Goal: Book appointment/travel/reservation

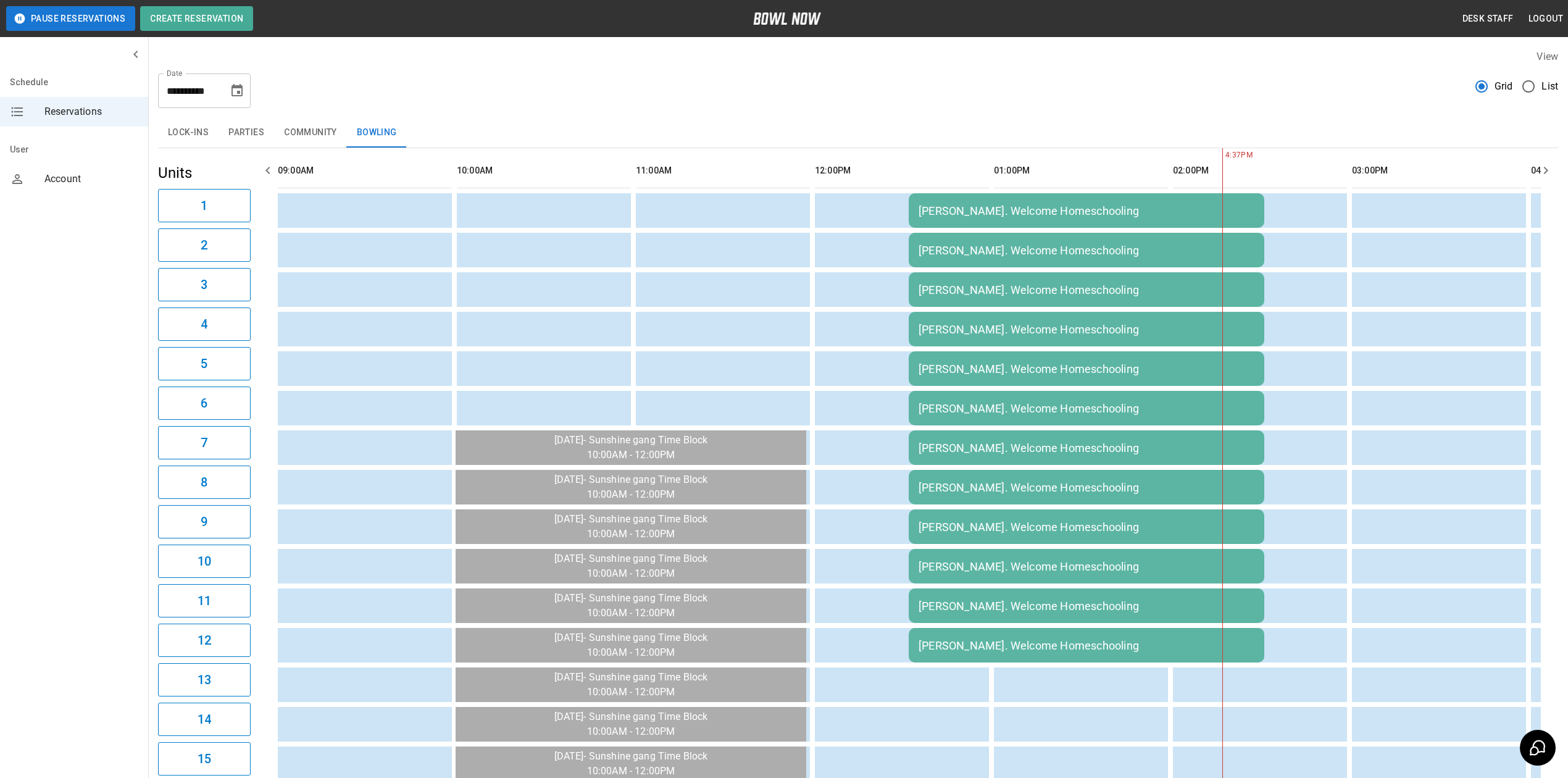
scroll to position [0, 895]
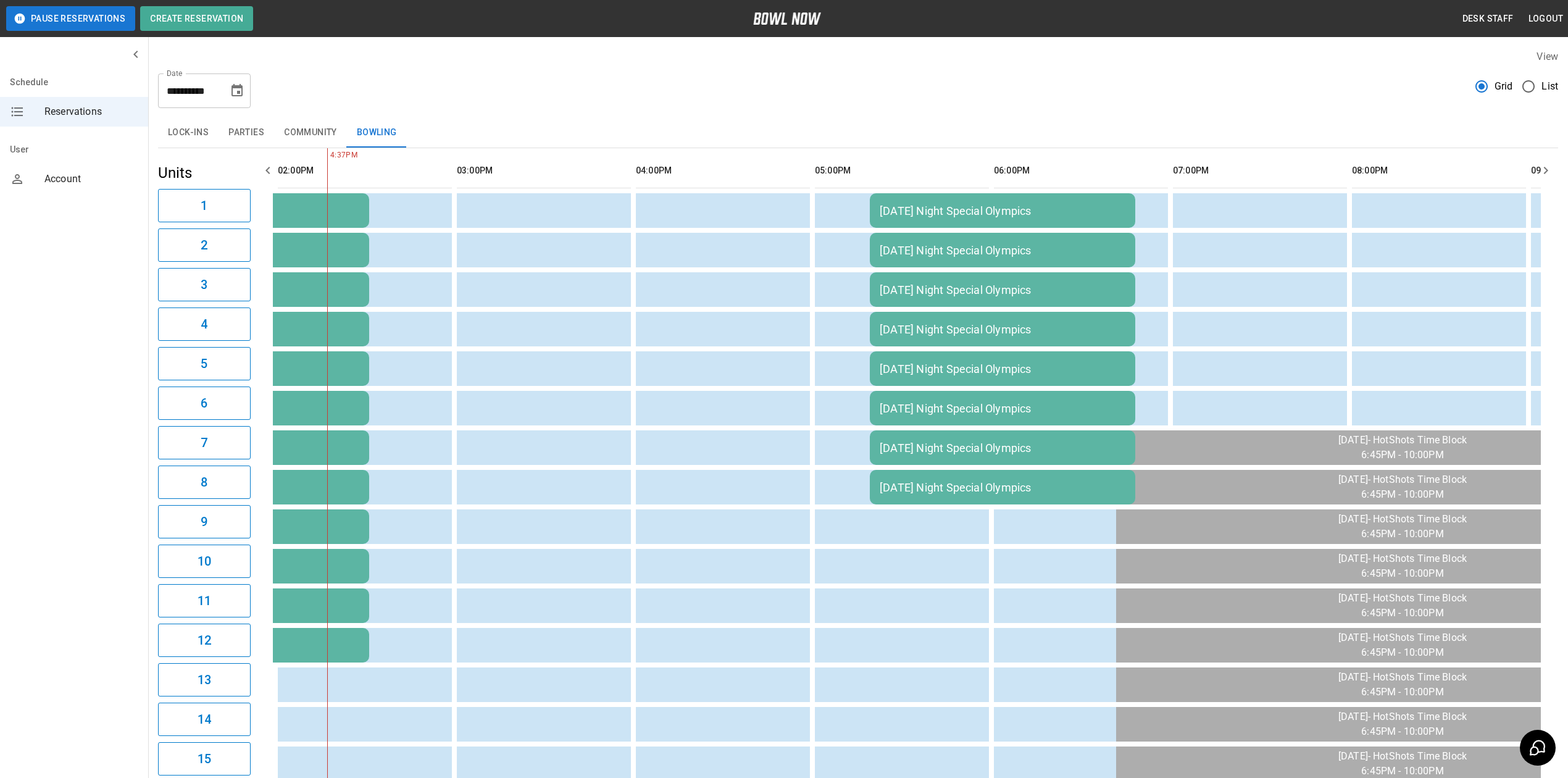
click at [235, 89] on icon "Choose date, selected date is Sep 8, 2025" at bounding box center [237, 91] width 14 height 14
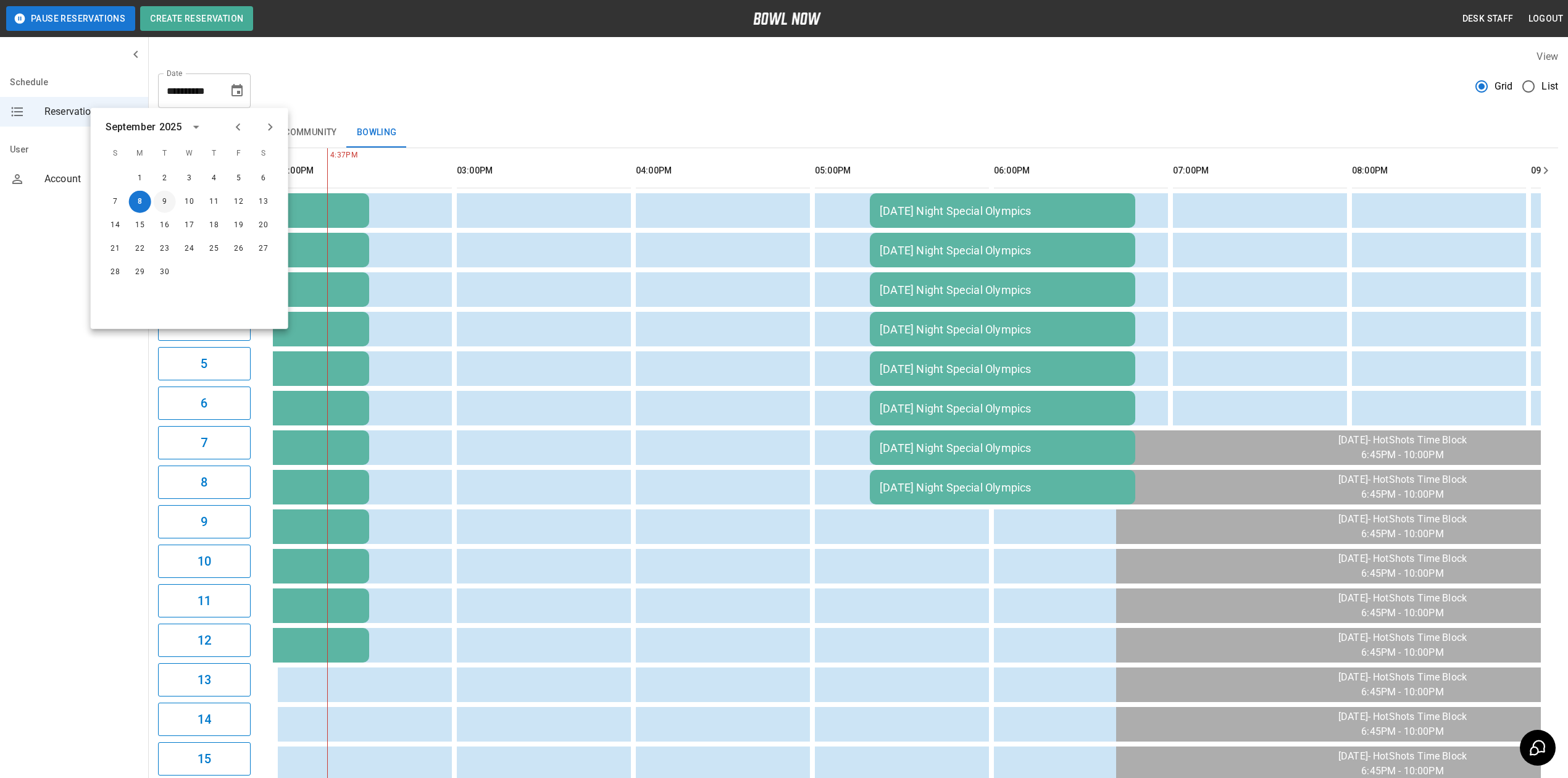
click at [171, 200] on button "9" at bounding box center [165, 202] width 22 height 22
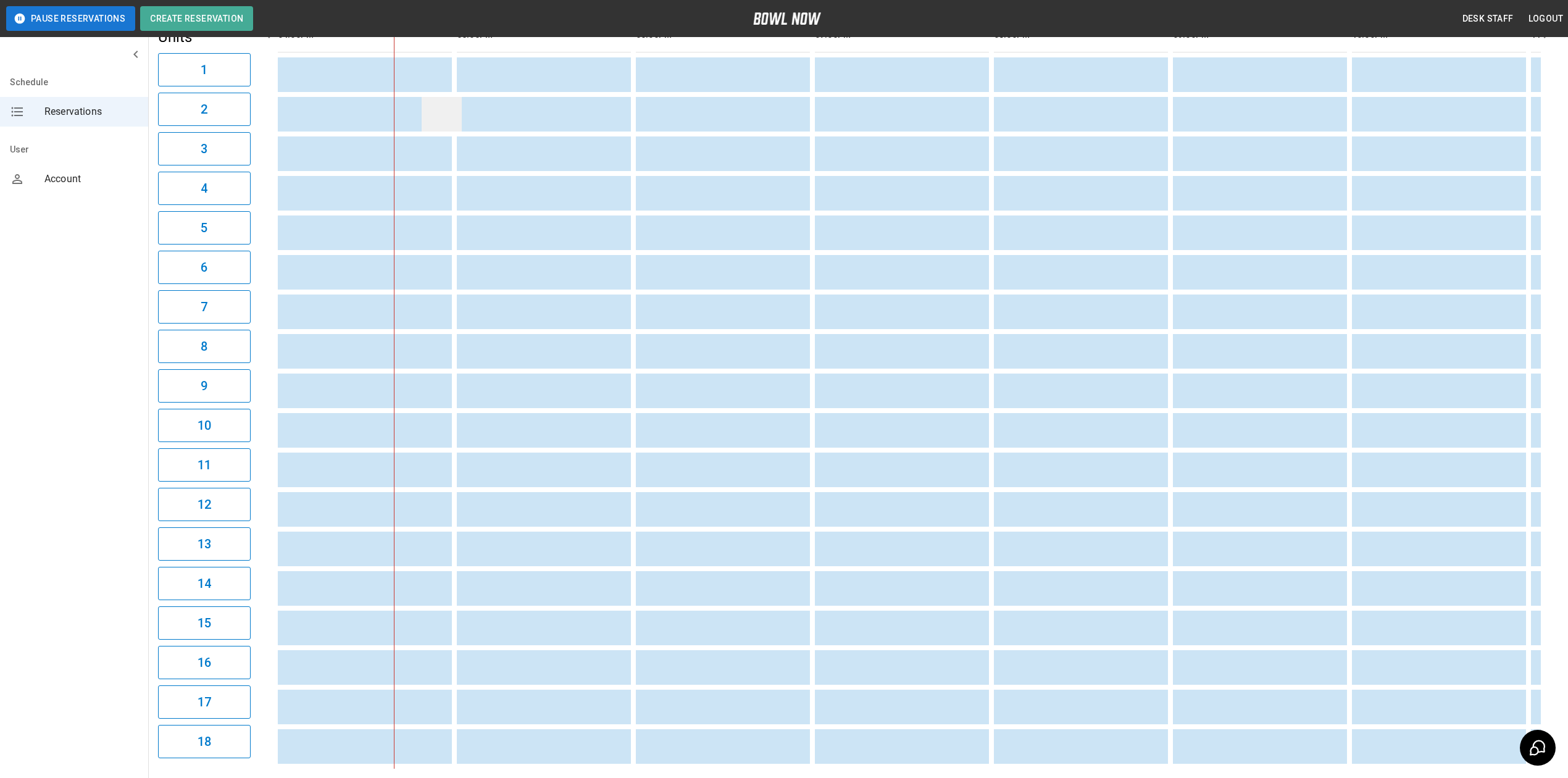
scroll to position [216, 0]
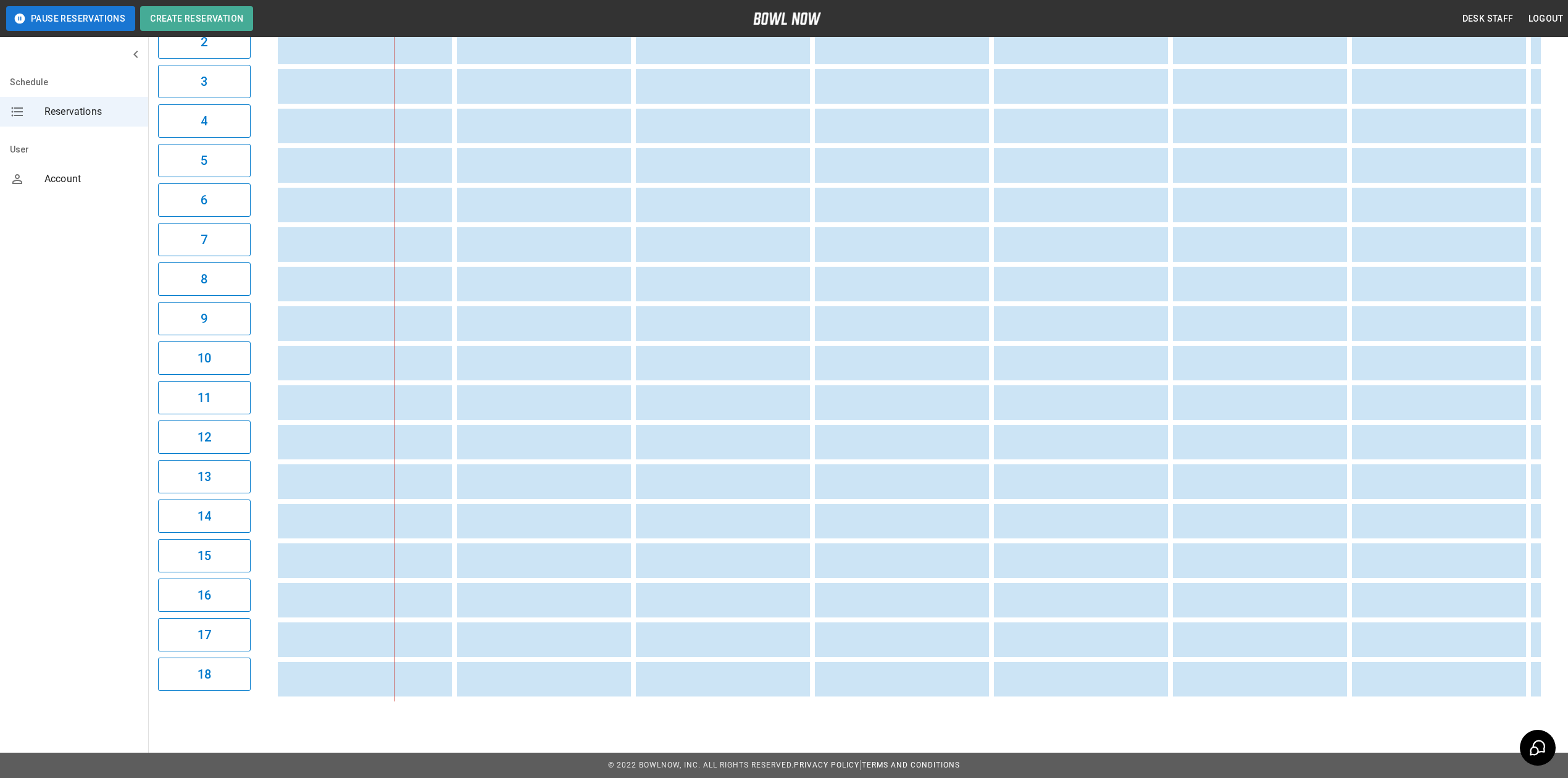
drag, startPoint x: 853, startPoint y: 703, endPoint x: 828, endPoint y: 697, distance: 25.7
click at [821, 701] on div "**********" at bounding box center [858, 274] width 1420 height 875
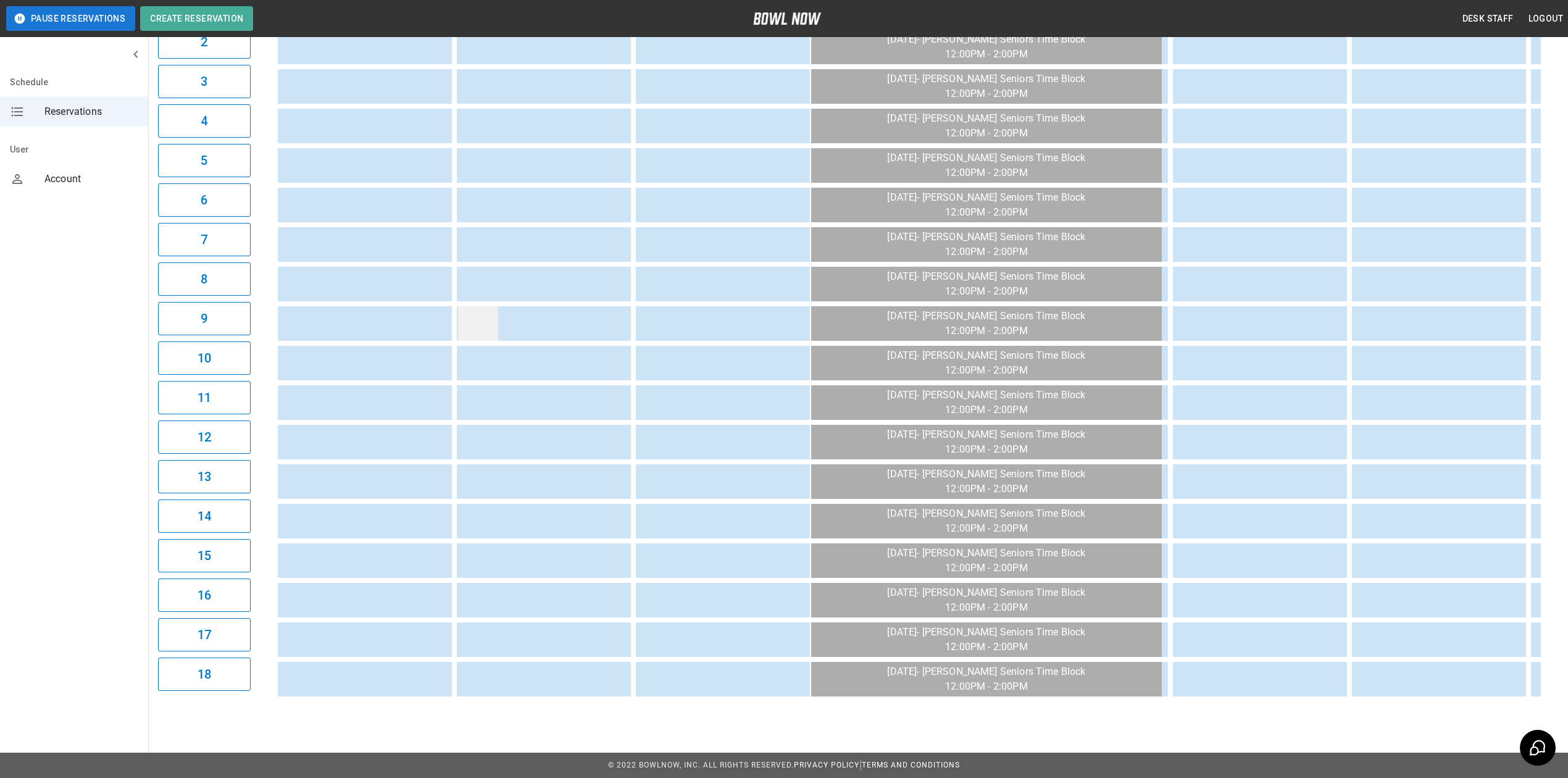
scroll to position [0, 0]
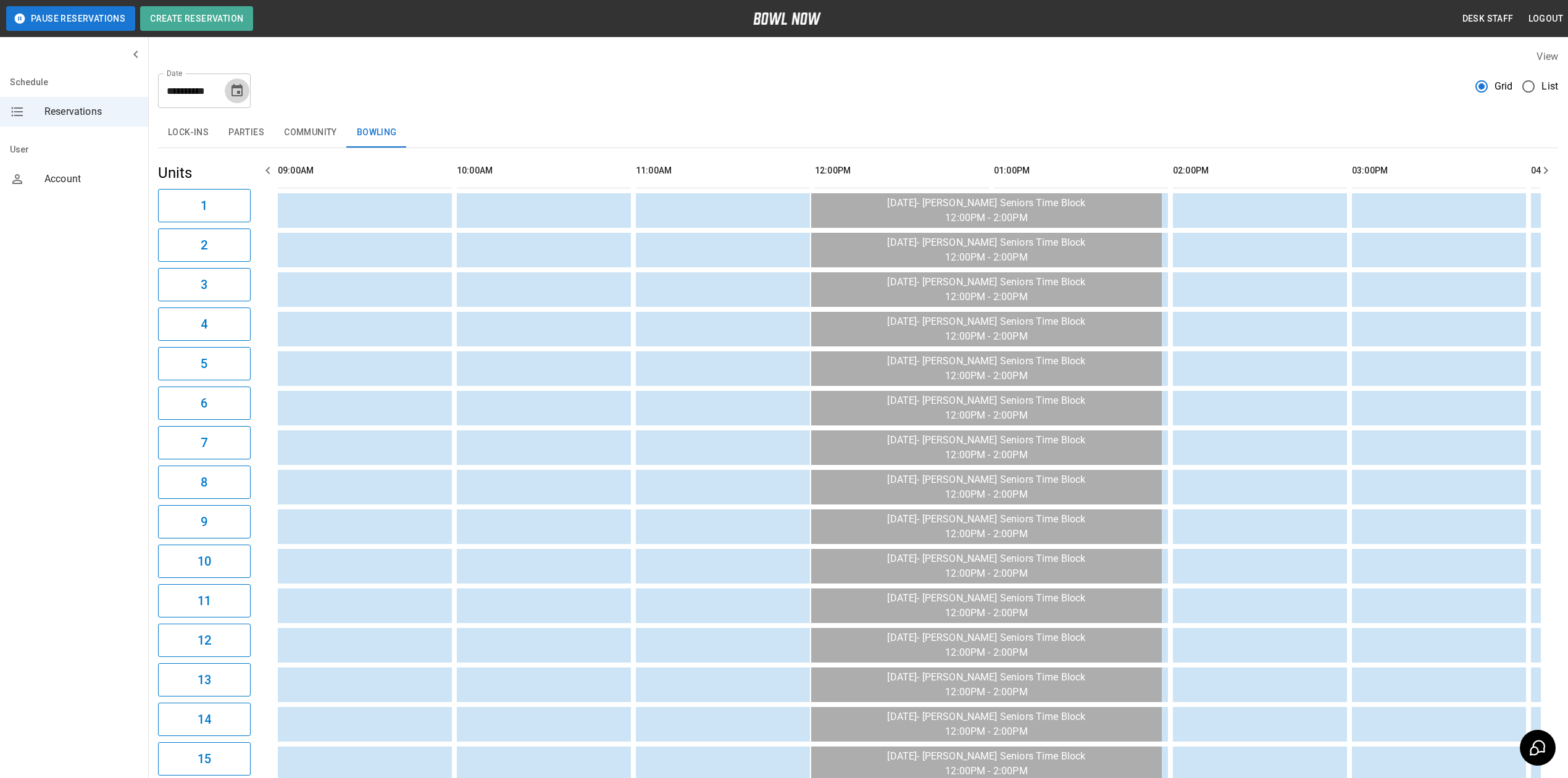
click at [243, 95] on icon "Choose date, selected date is Sep 9, 2025" at bounding box center [237, 91] width 14 height 14
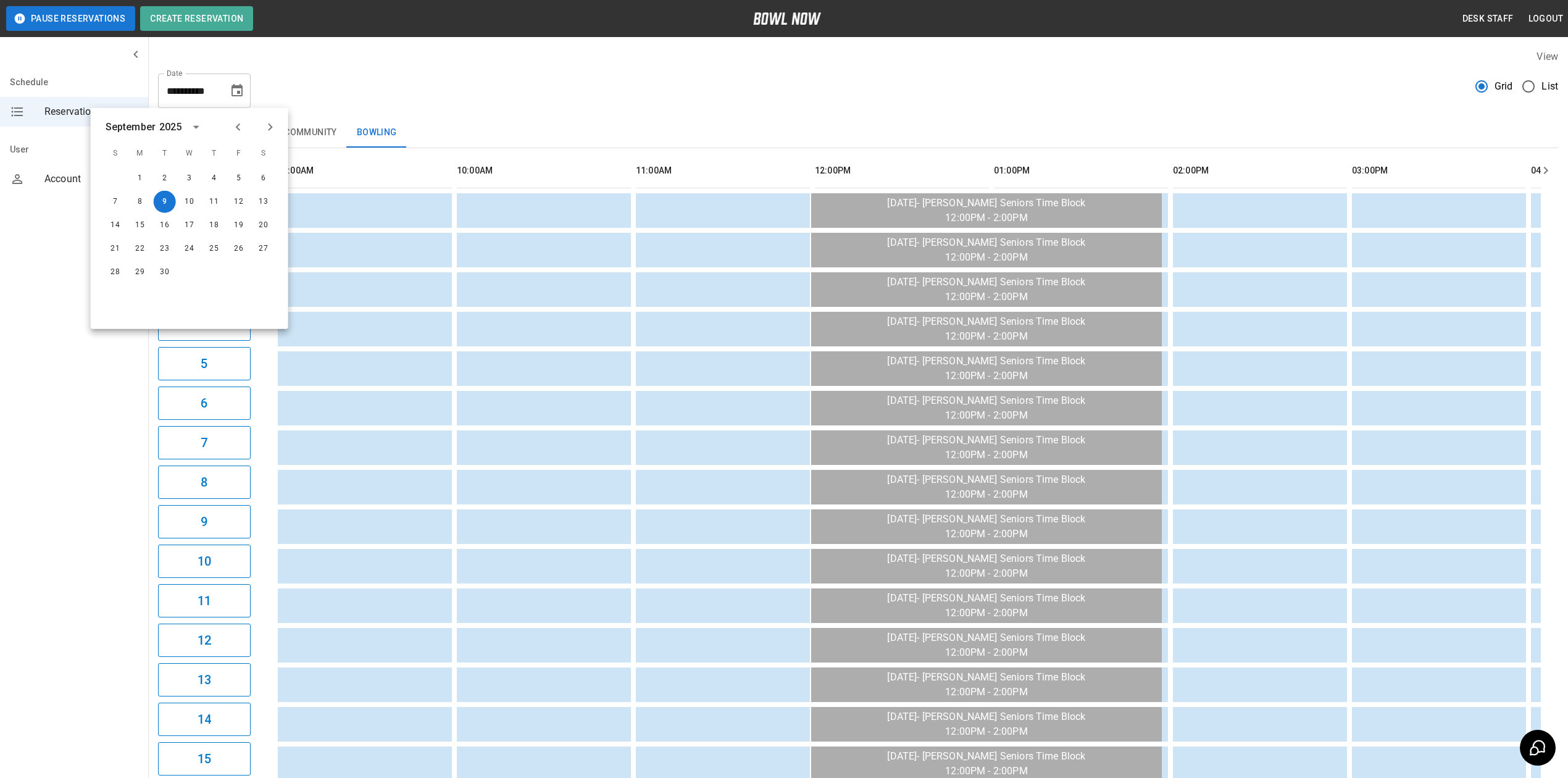
click at [228, 129] on div at bounding box center [254, 127] width 53 height 21
click at [232, 127] on icon "Previous month" at bounding box center [238, 127] width 14 height 14
click at [208, 240] on button "21" at bounding box center [214, 249] width 22 height 22
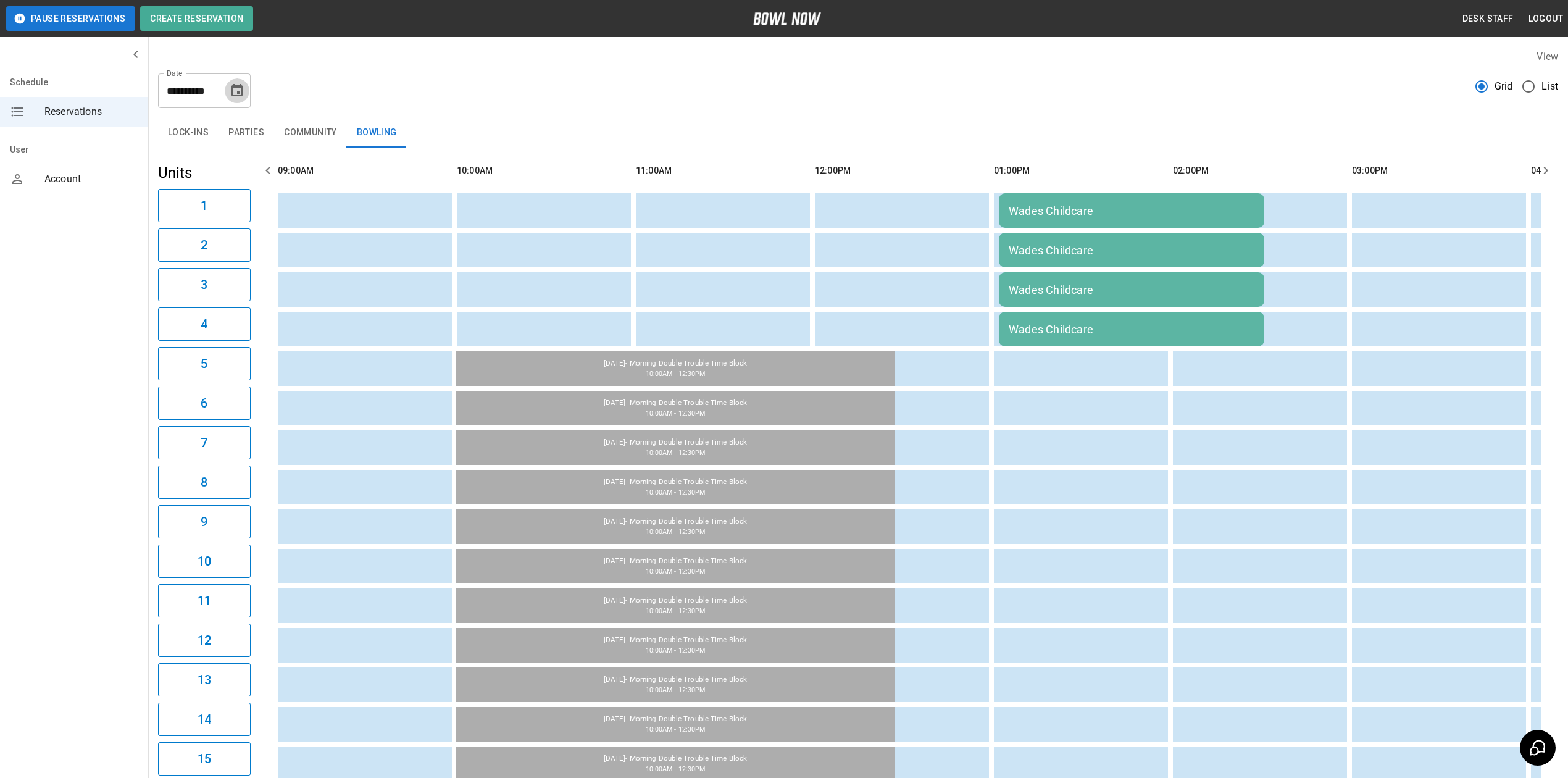
click at [236, 83] on icon "Choose date, selected date is Aug 21, 2025" at bounding box center [237, 91] width 14 height 14
click at [238, 247] on button "22" at bounding box center [239, 249] width 22 height 22
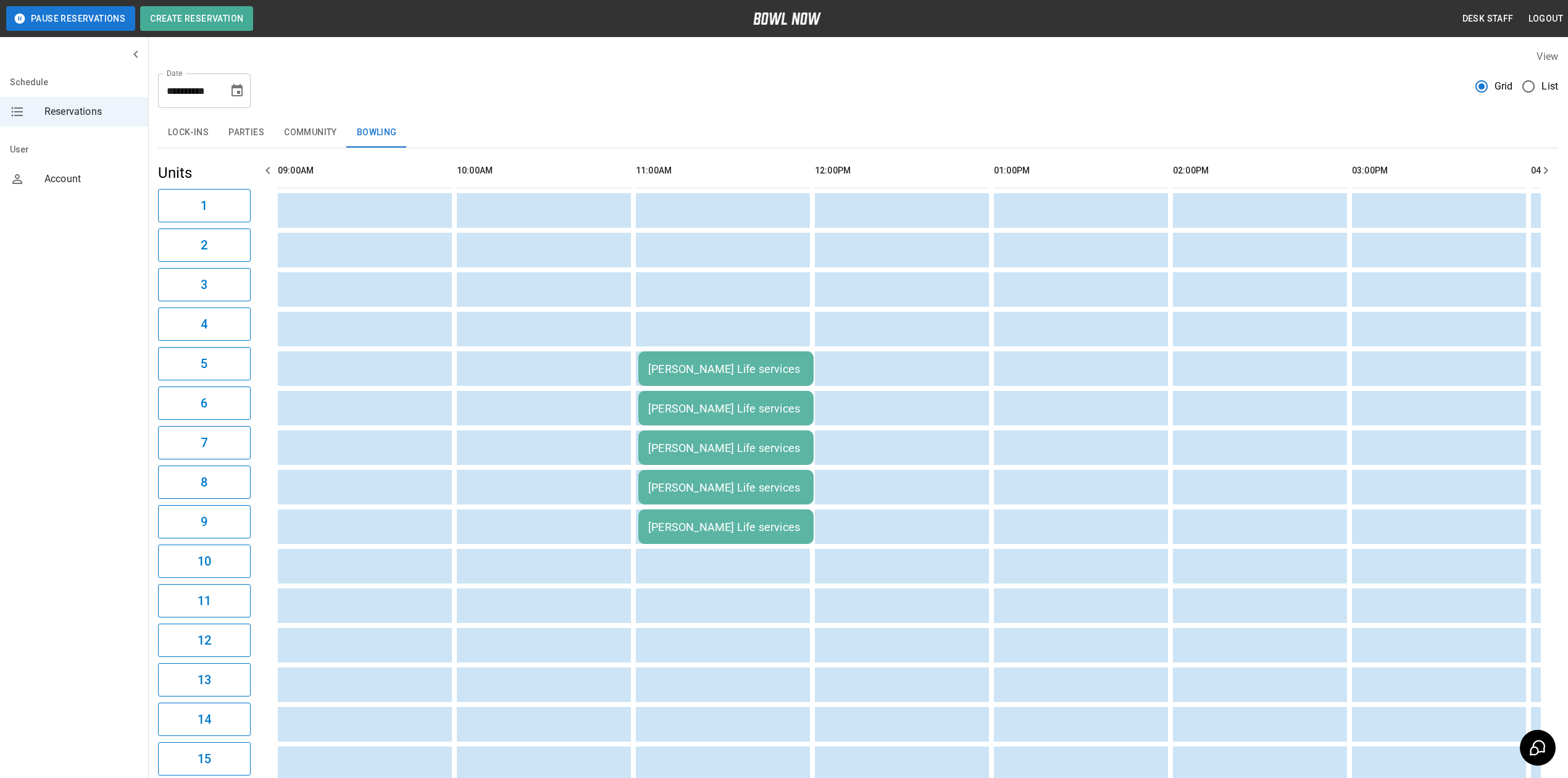
click at [240, 90] on icon "Choose date, selected date is Aug 22, 2025" at bounding box center [237, 91] width 14 height 14
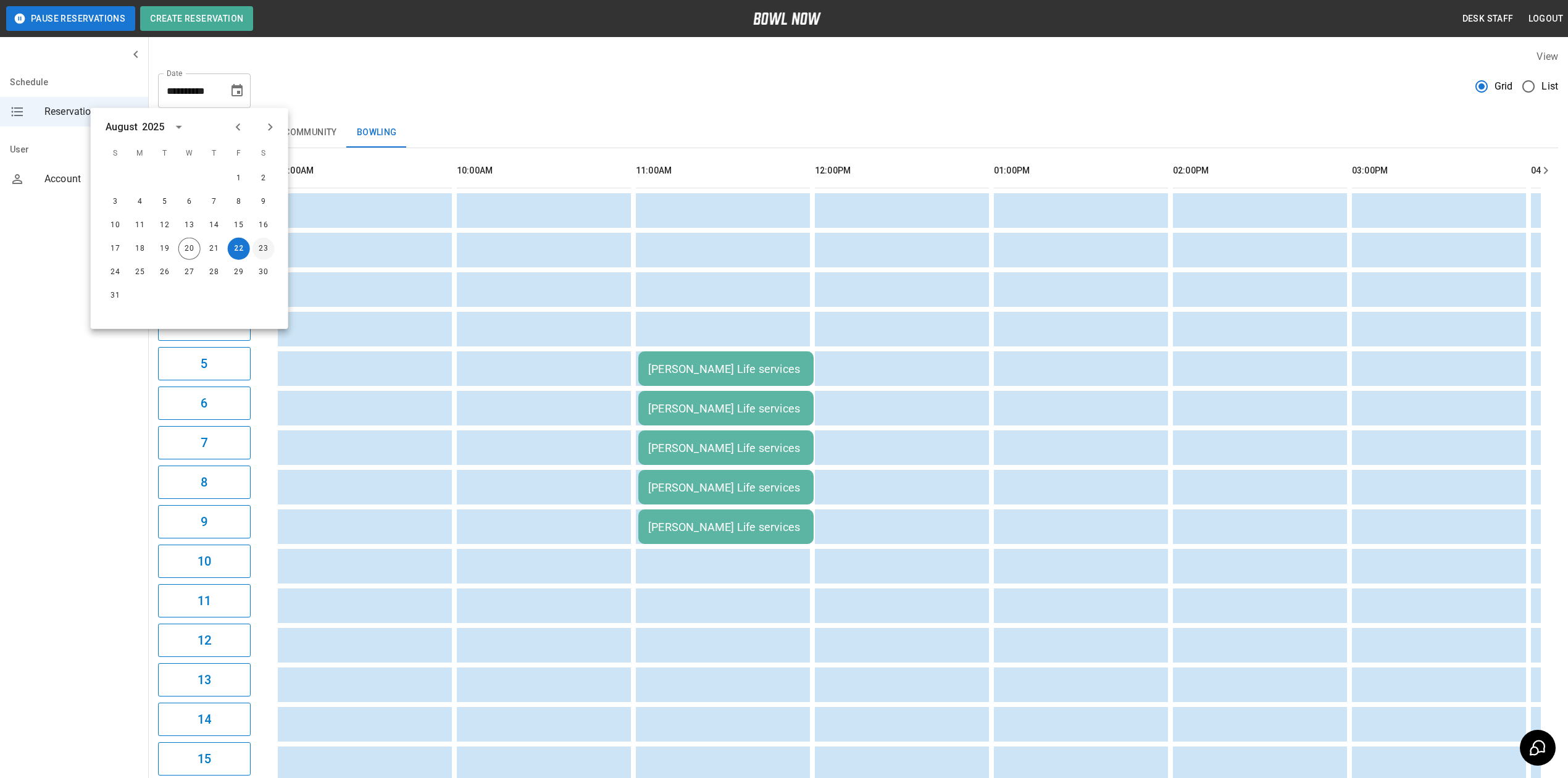
click at [252, 248] on button "23" at bounding box center [264, 249] width 22 height 22
click at [262, 248] on button "23" at bounding box center [264, 249] width 22 height 22
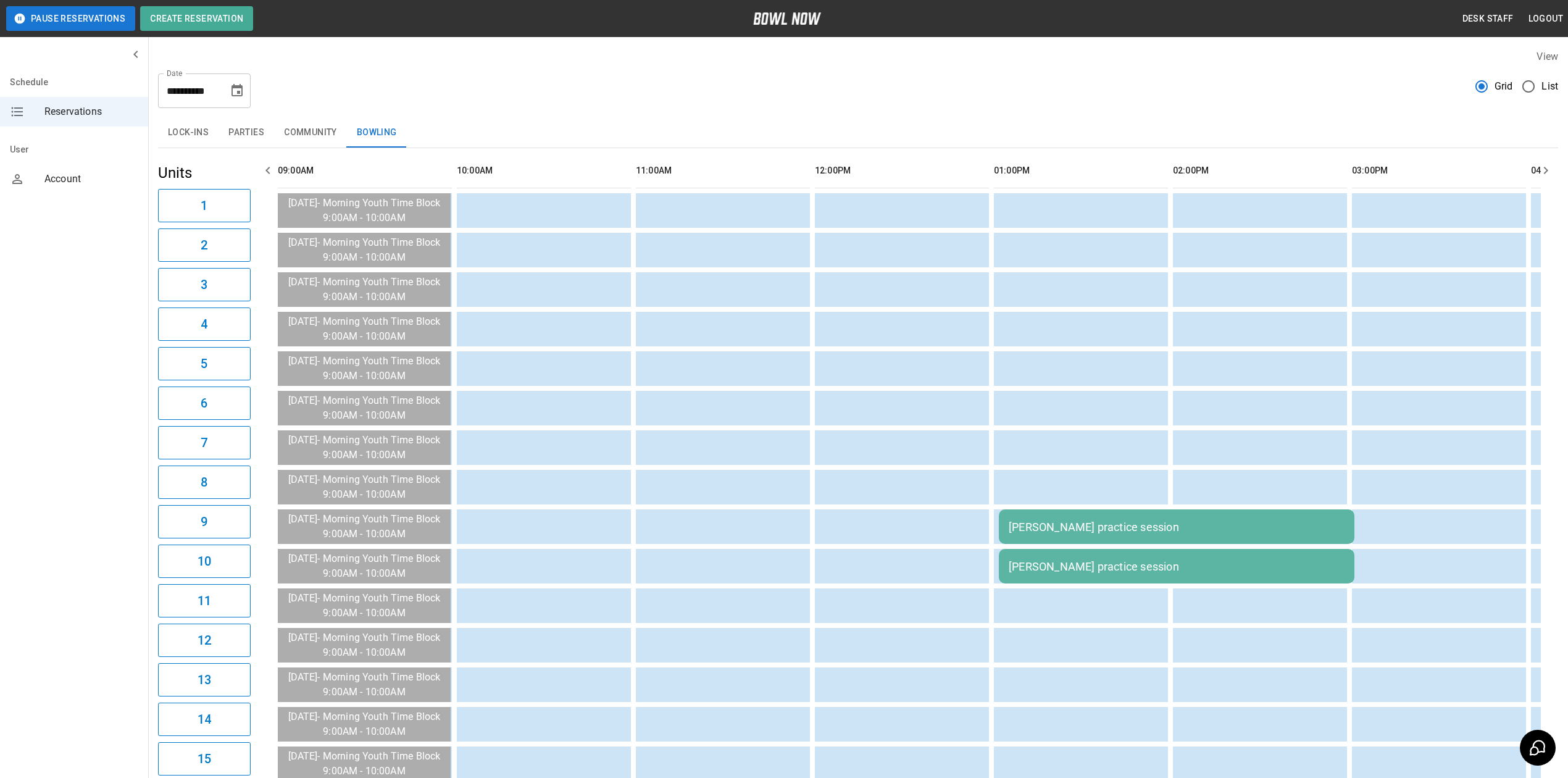
click at [297, 141] on button "Community" at bounding box center [310, 132] width 73 height 30
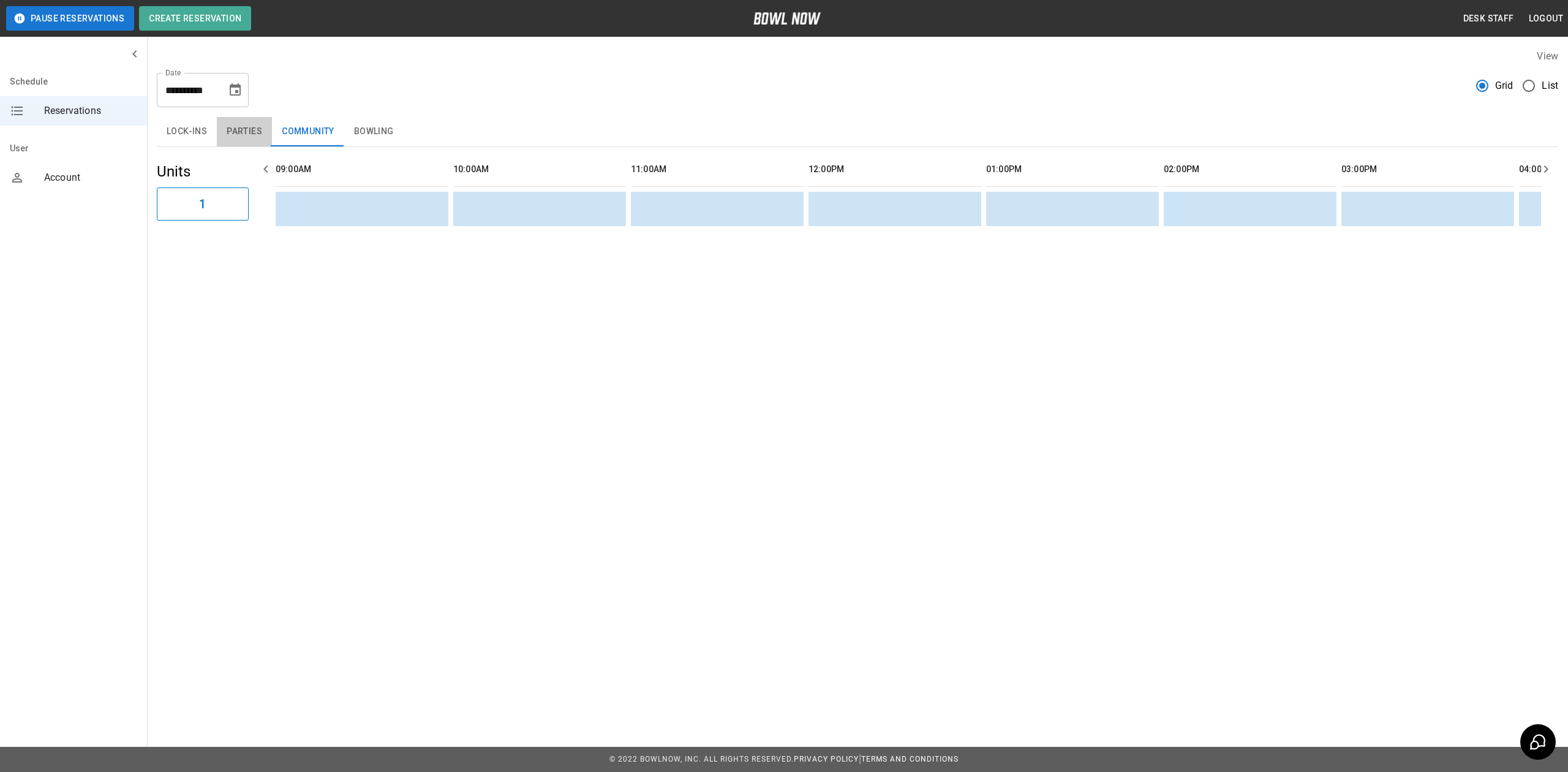
click at [252, 130] on button "Parties" at bounding box center [244, 131] width 55 height 29
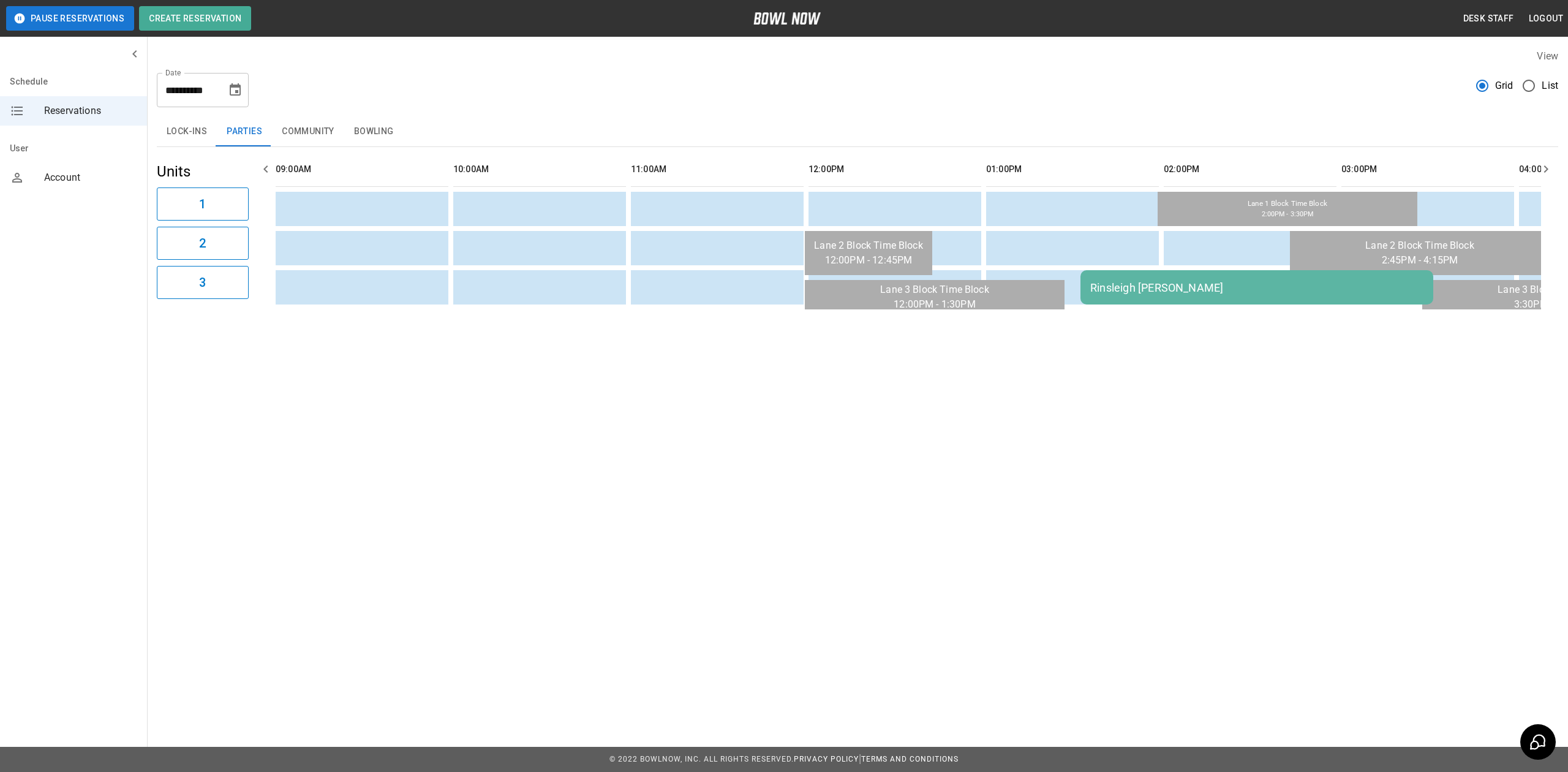
scroll to position [0, 589]
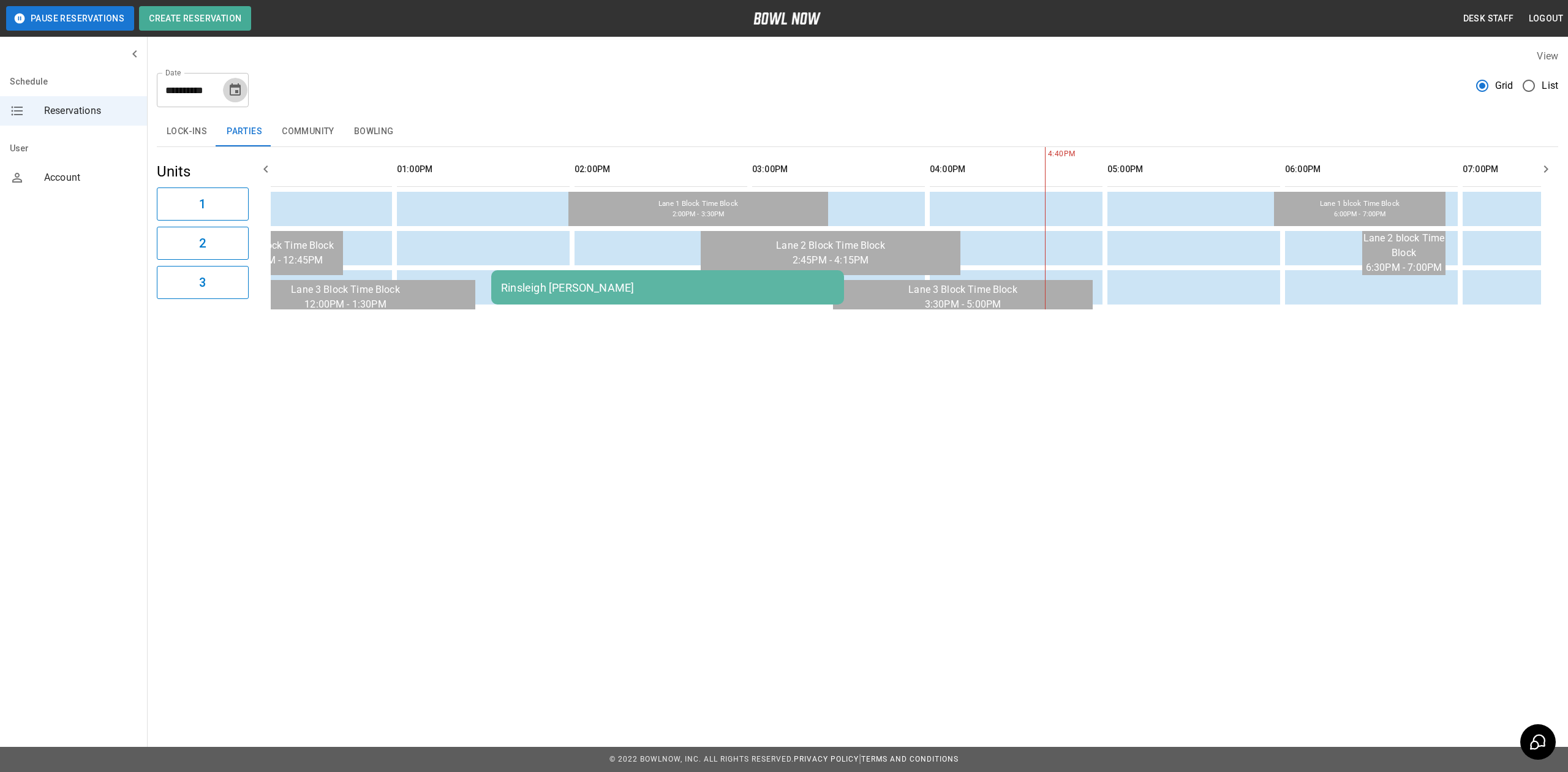
click at [243, 91] on button "Choose date, selected date is Aug 23, 2025" at bounding box center [235, 90] width 25 height 25
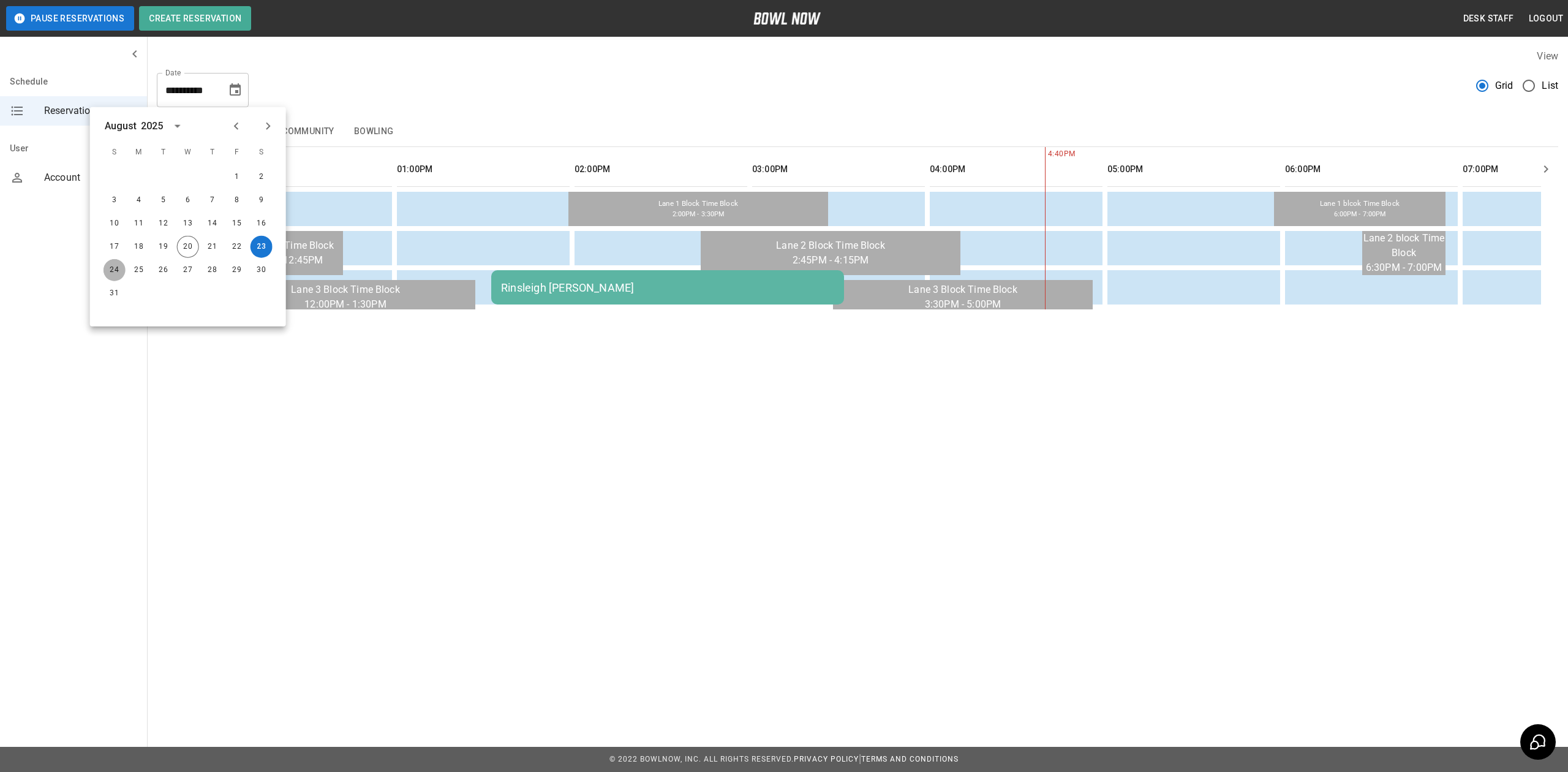
click at [108, 270] on button "24" at bounding box center [114, 270] width 22 height 22
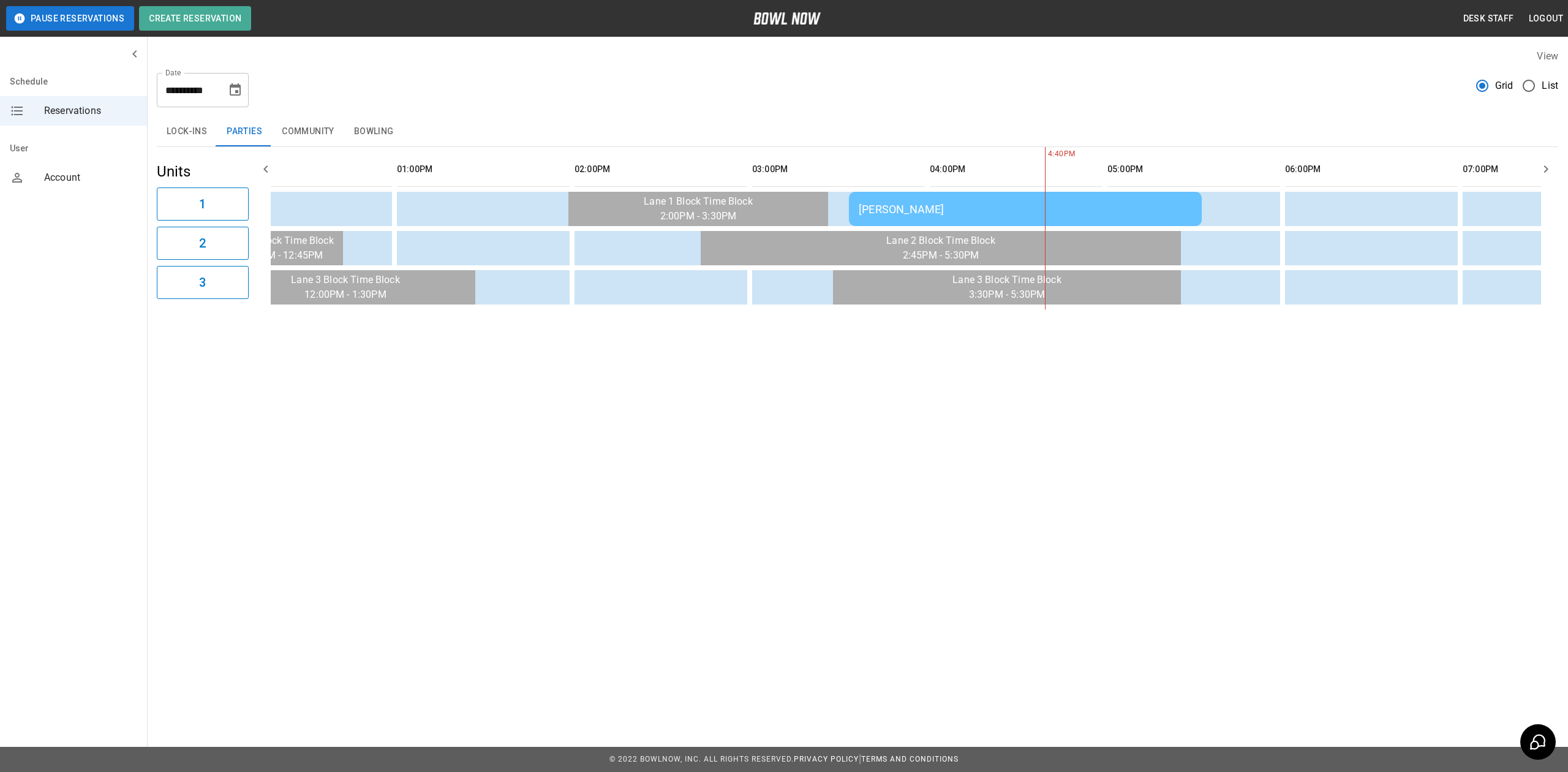
drag, startPoint x: 579, startPoint y: 324, endPoint x: 368, endPoint y: 339, distance: 211.5
click at [368, 339] on div "**********" at bounding box center [784, 192] width 1568 height 386
drag, startPoint x: 550, startPoint y: 301, endPoint x: 514, endPoint y: 307, distance: 36.5
click at [514, 307] on table "[PERSON_NAME]" at bounding box center [1204, 228] width 3045 height 162
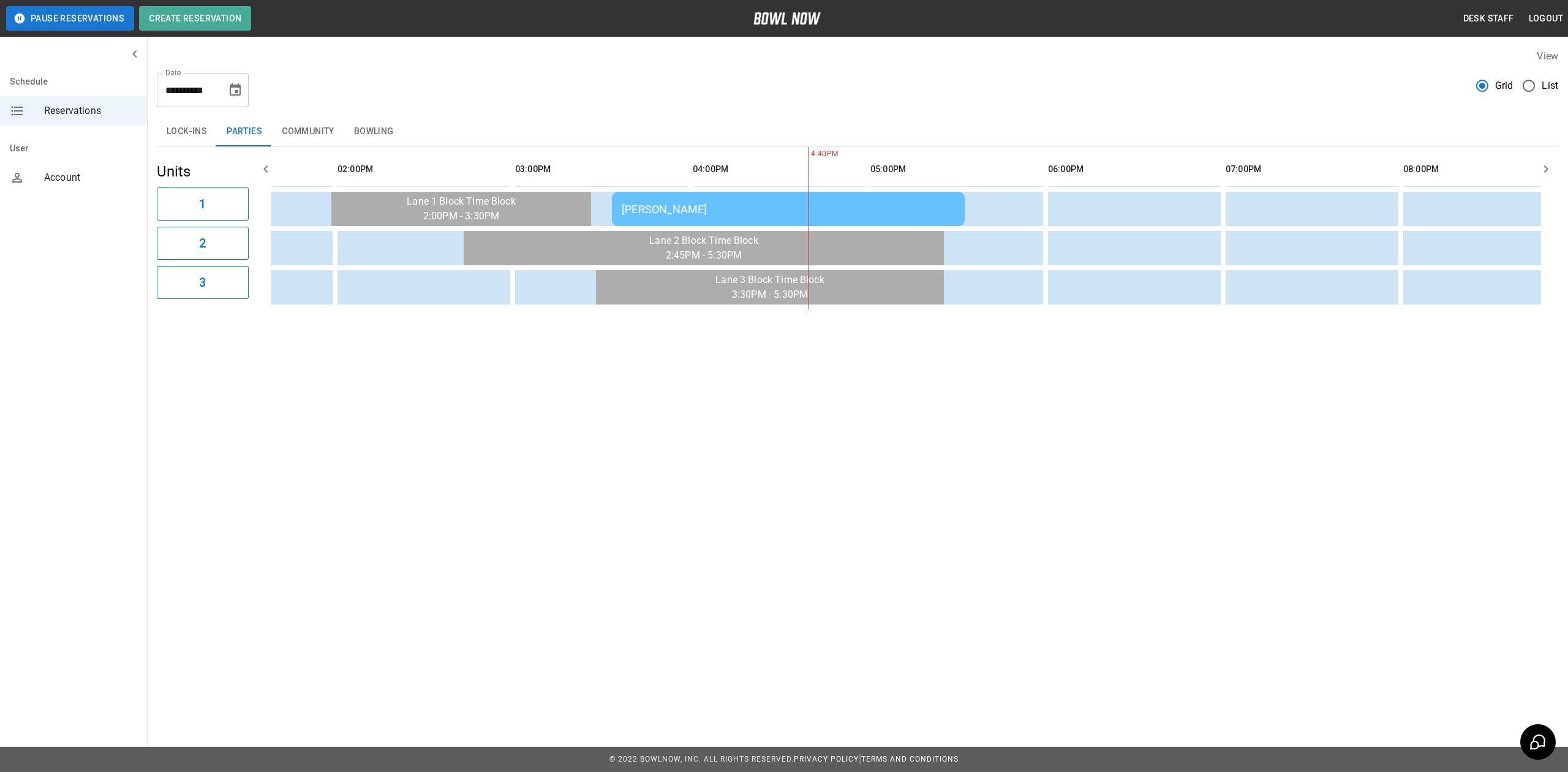
click at [300, 130] on button "Community" at bounding box center [308, 131] width 72 height 29
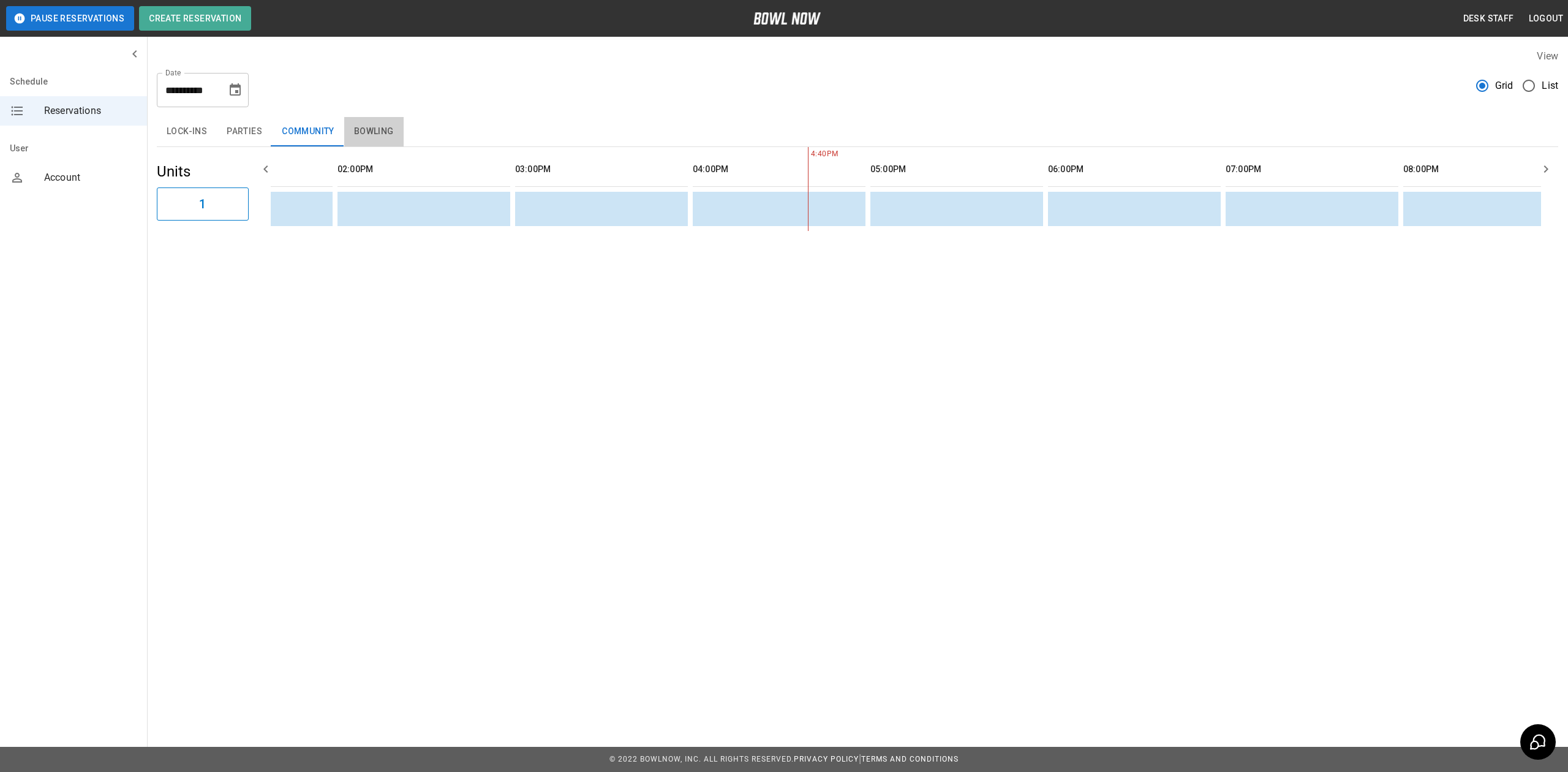
click at [382, 136] on button "Bowling" at bounding box center [374, 131] width 60 height 29
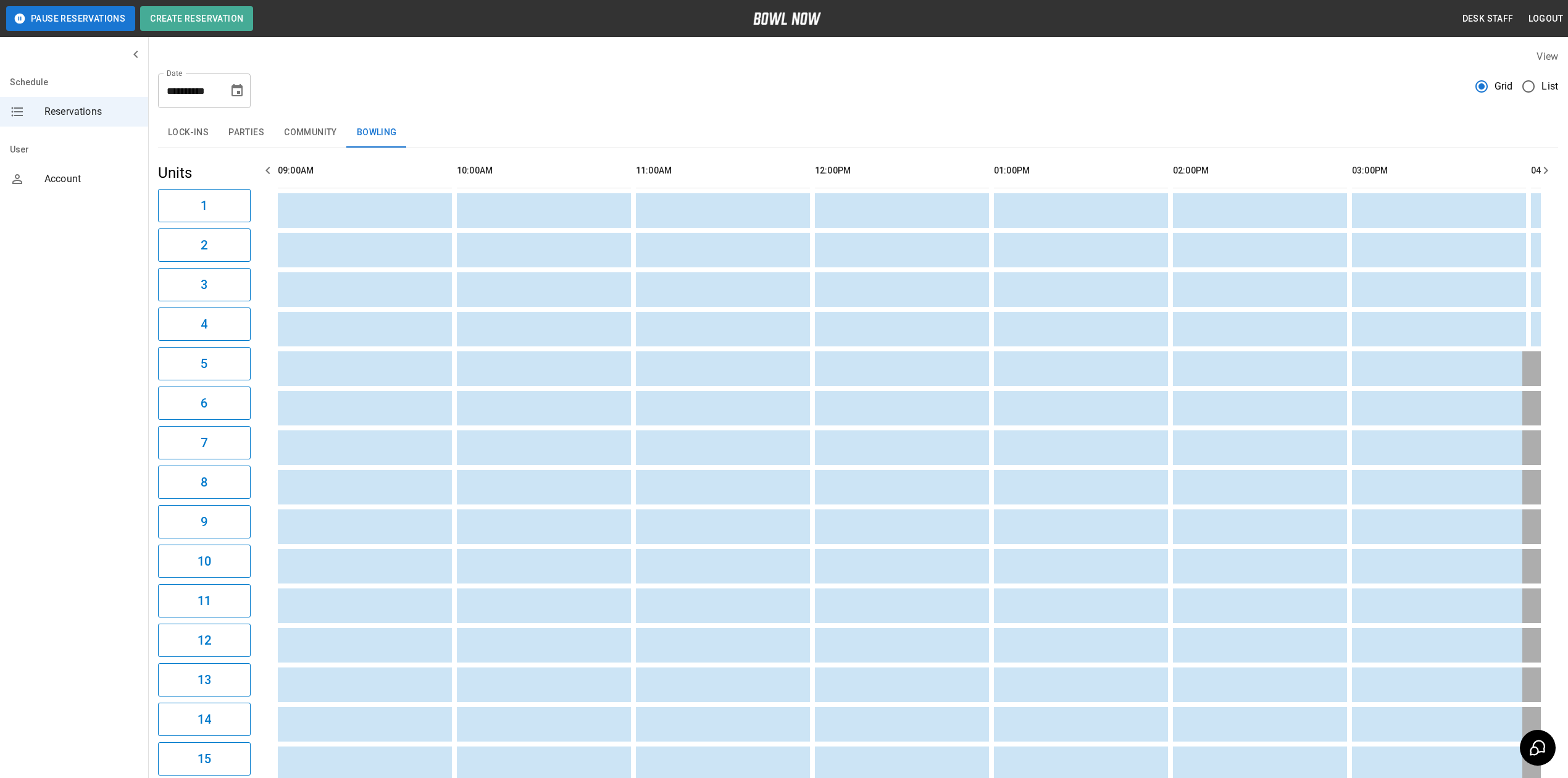
drag, startPoint x: 237, startPoint y: 90, endPoint x: 236, endPoint y: 101, distance: 11.0
click at [237, 90] on icon "Choose date, selected date is Aug 24, 2025" at bounding box center [237, 91] width 14 height 14
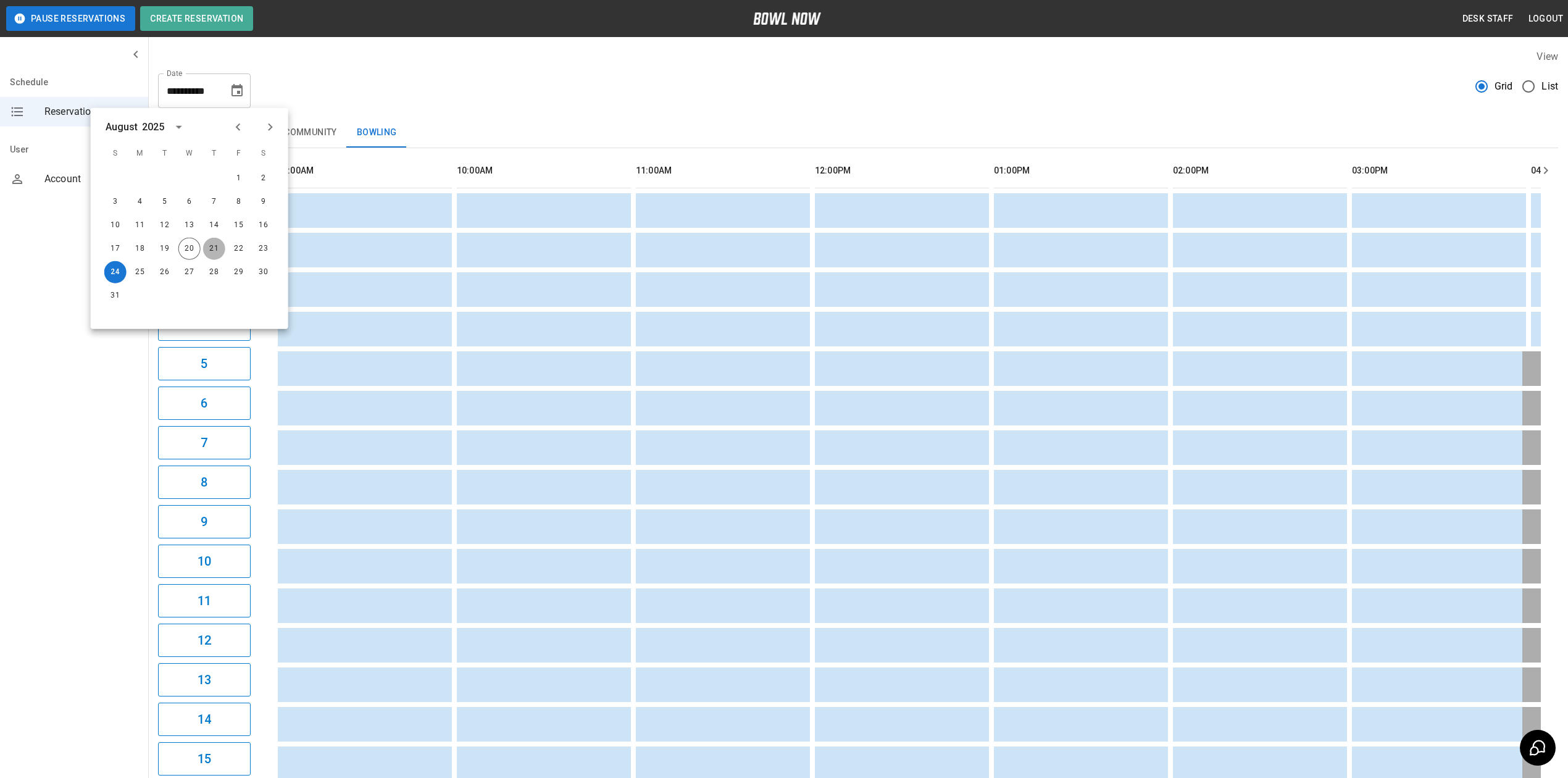
click at [215, 245] on button "21" at bounding box center [214, 249] width 22 height 22
type input "**********"
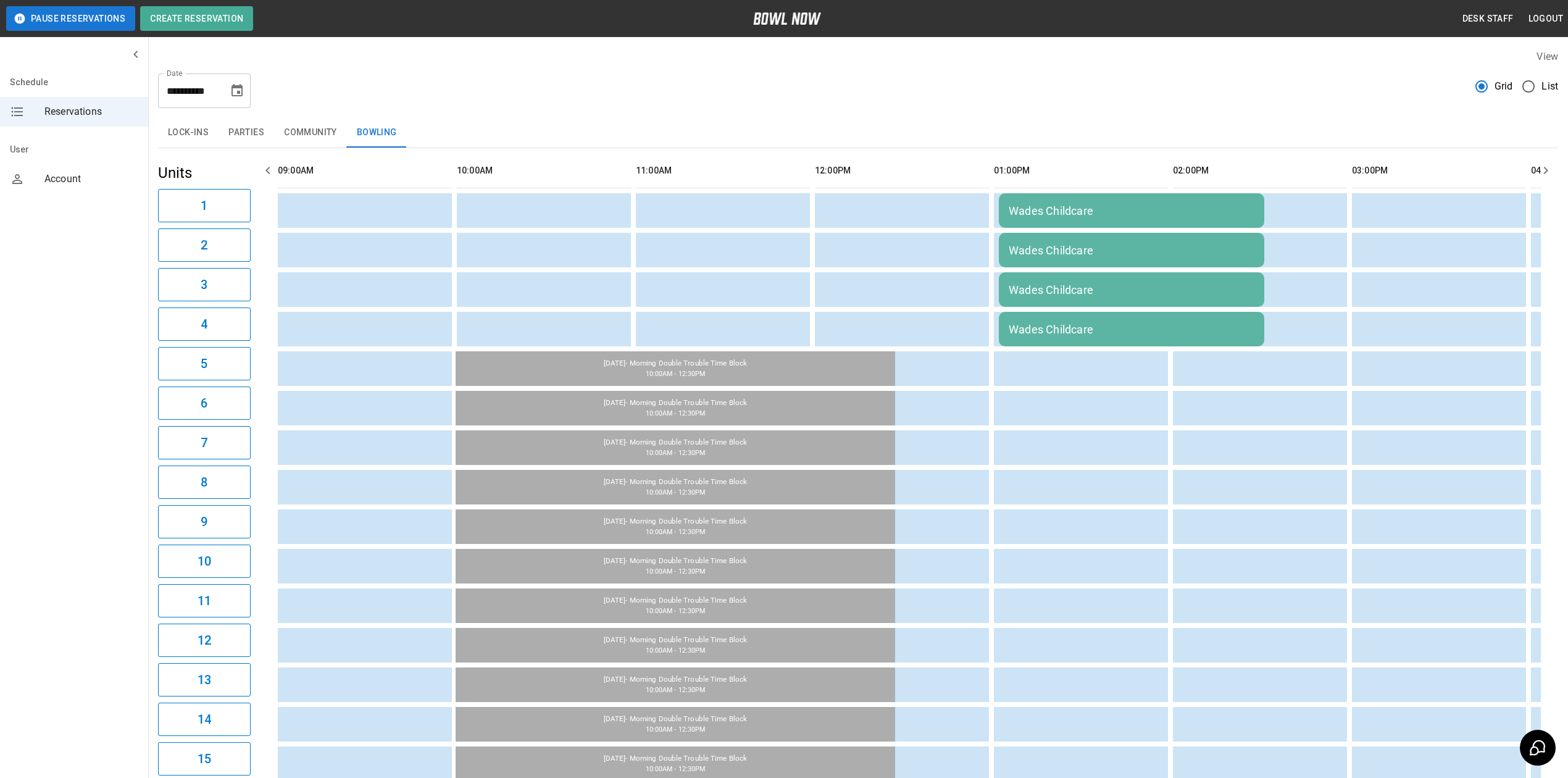
click at [236, 85] on icon "Choose date, selected date is Aug 21, 2025" at bounding box center [237, 90] width 11 height 12
click at [429, 77] on div "**********" at bounding box center [857, 85] width 1400 height 44
click at [225, 89] on button "Choose date, selected date is Aug 21, 2025" at bounding box center [236, 91] width 25 height 25
click at [232, 87] on icon "Choose date, selected date is Aug 21, 2025" at bounding box center [237, 90] width 11 height 12
click at [339, 42] on div "**********" at bounding box center [858, 477] width 1420 height 875
